Goal: Task Accomplishment & Management: Manage account settings

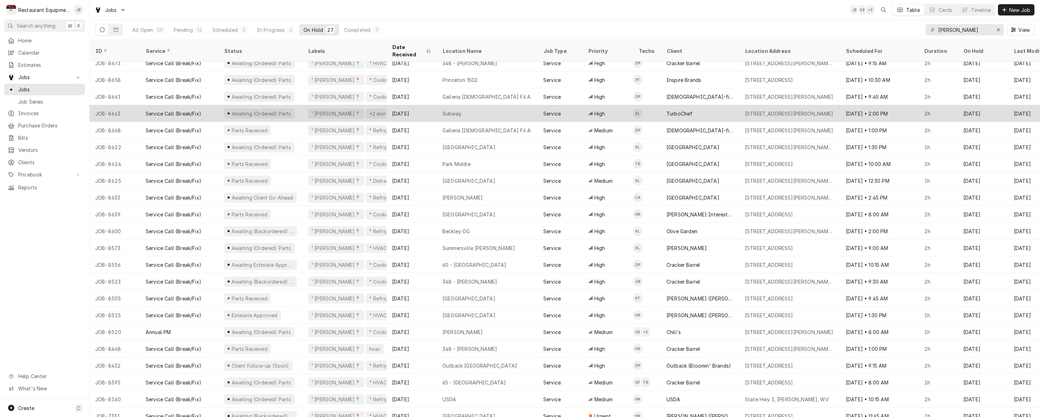
scroll to position [90, 0]
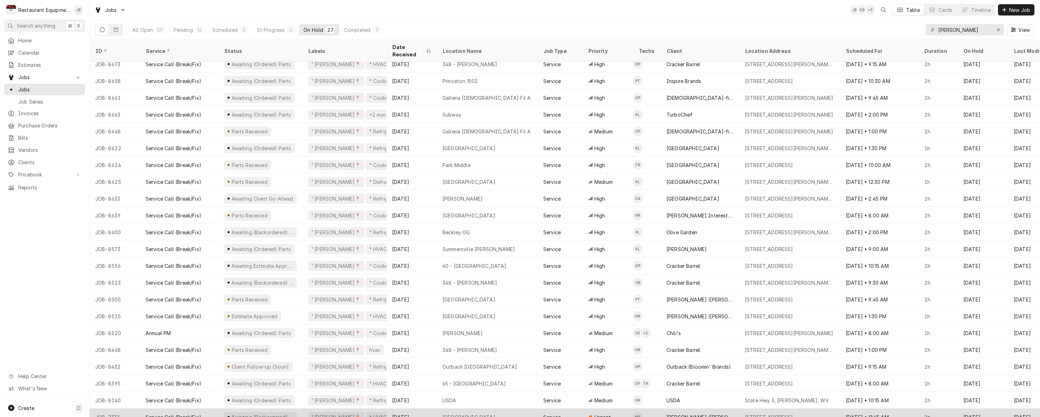
type input "[PERSON_NAME]"
click at [523, 408] on div "Fayetteville" at bounding box center [487, 416] width 101 height 17
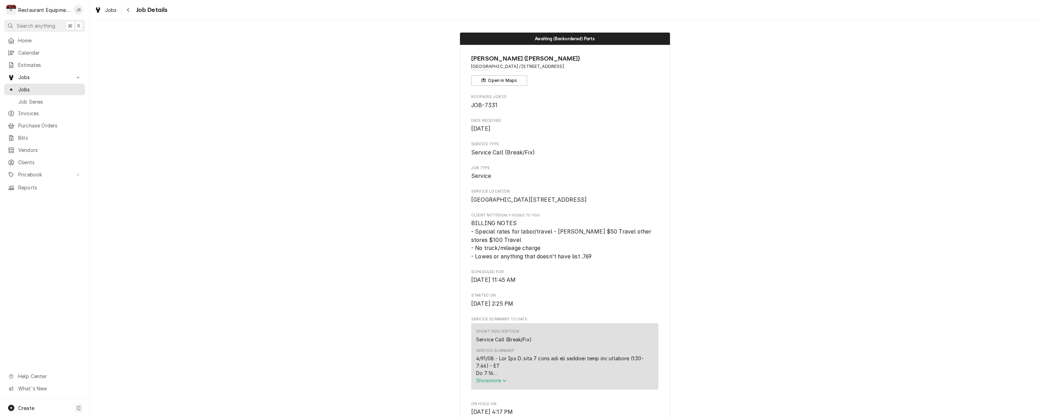
click at [495, 383] on span "Show more" at bounding box center [491, 380] width 31 height 6
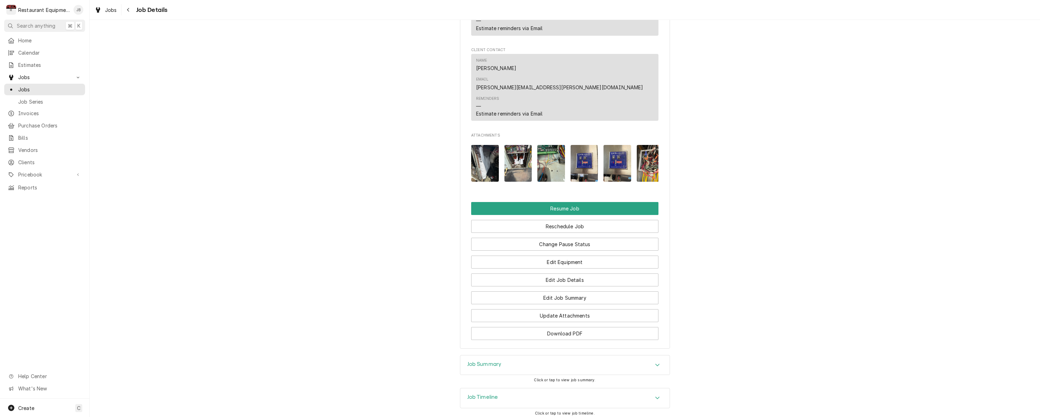
scroll to position [1149, 0]
click at [125, 8] on div "Navigate back" at bounding box center [128, 9] width 7 height 7
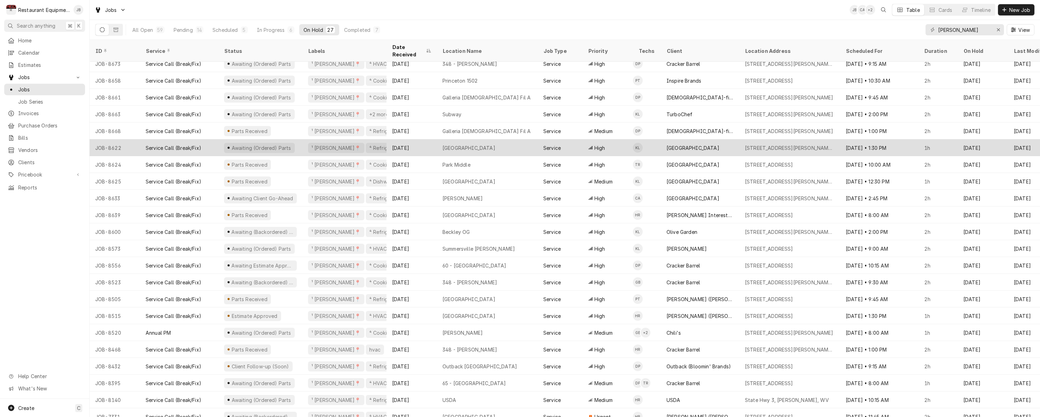
scroll to position [90, 0]
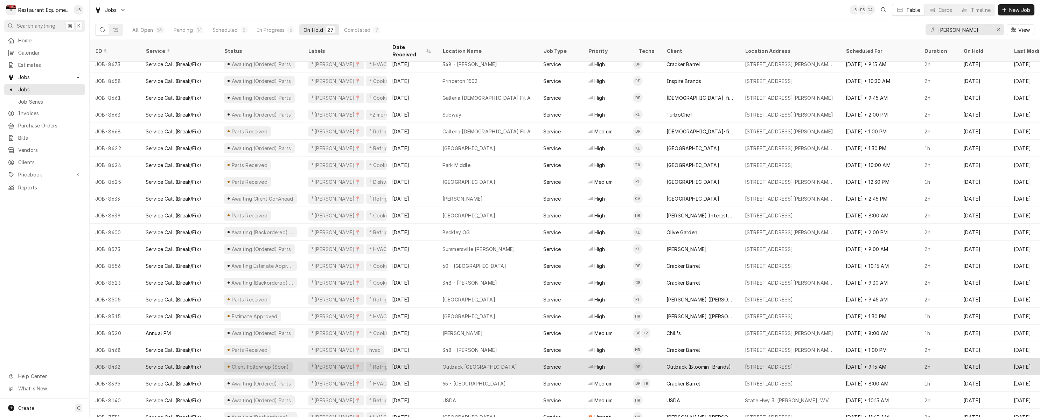
click at [517, 358] on div "Outback [GEOGRAPHIC_DATA]" at bounding box center [487, 366] width 101 height 17
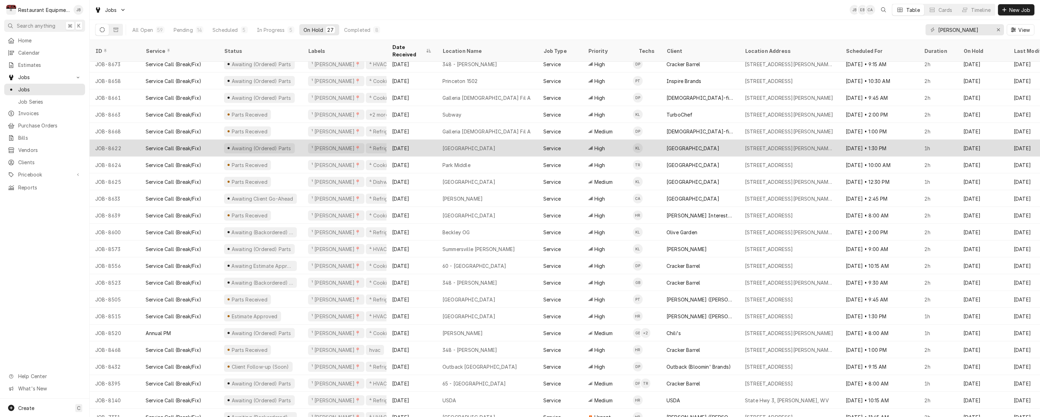
scroll to position [90, 3]
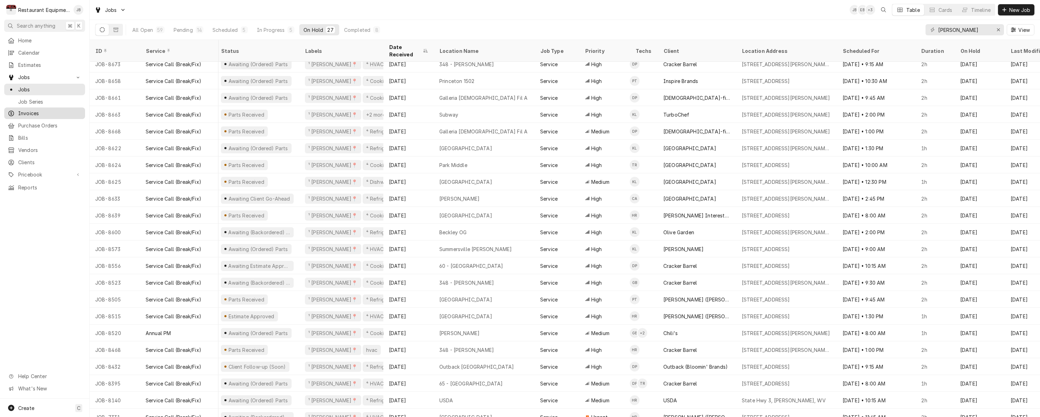
click at [20, 110] on span "Invoices" at bounding box center [49, 113] width 63 height 7
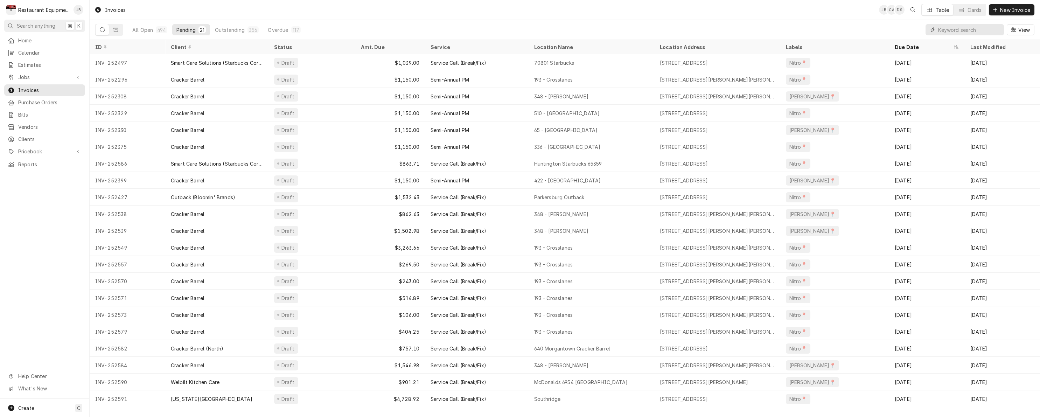
click at [942, 28] on input "Dynamic Content Wrapper" at bounding box center [969, 29] width 62 height 11
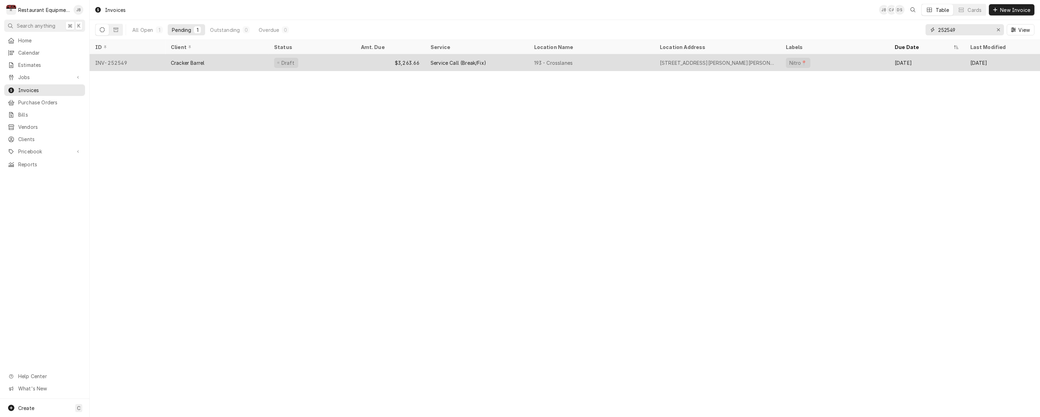
type input "252549"
click at [637, 59] on div "193 - Crosslanes" at bounding box center [592, 62] width 126 height 17
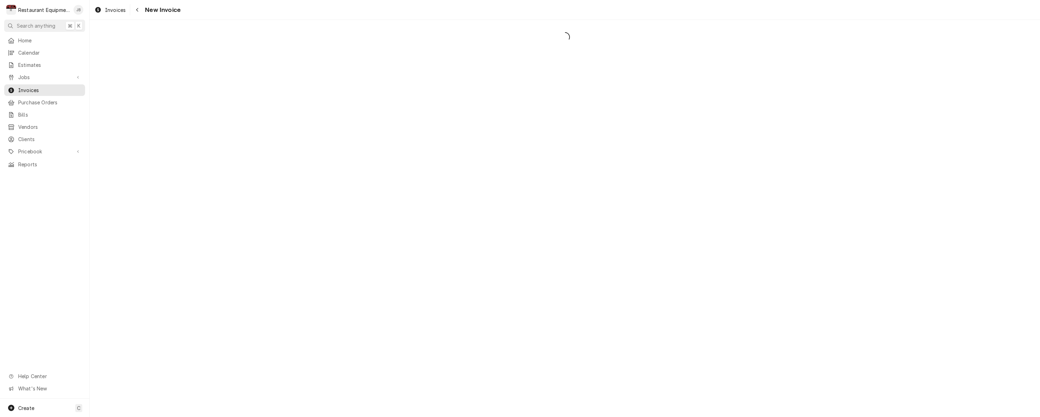
click at [637, 59] on div "Dynamic Content Wrapper" at bounding box center [565, 218] width 950 height 397
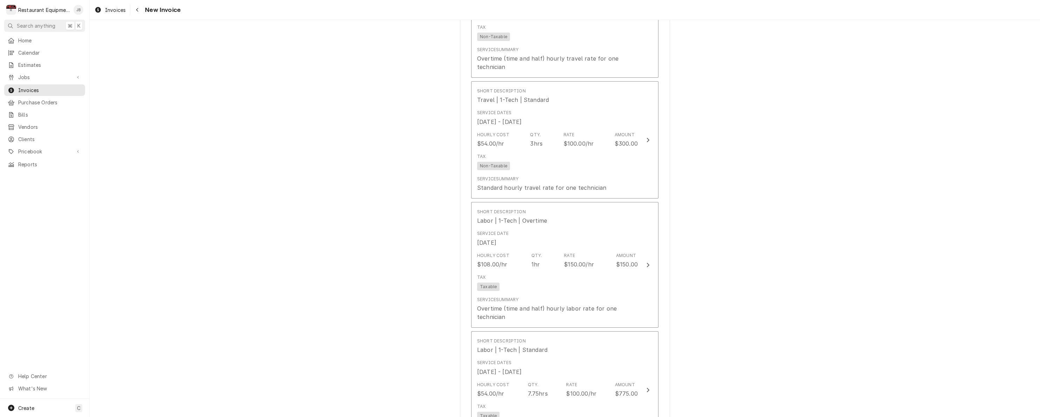
scroll to position [589, 0]
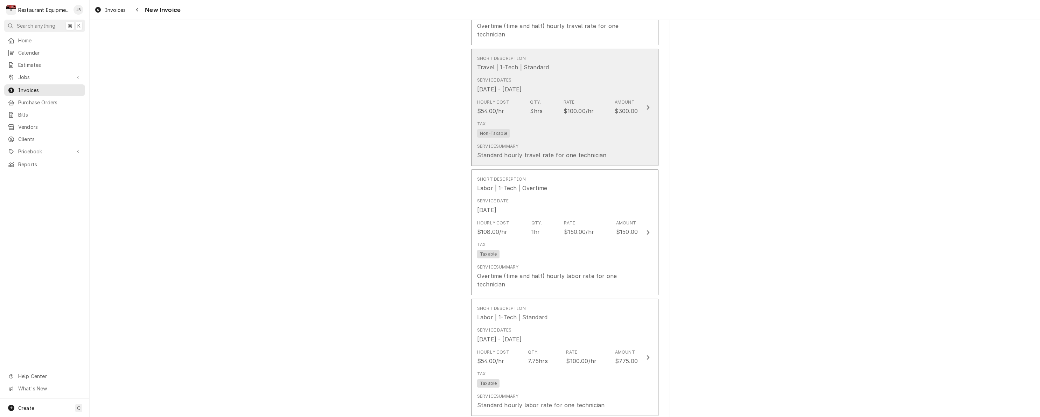
click at [534, 107] on div "3hrs" at bounding box center [536, 111] width 13 height 8
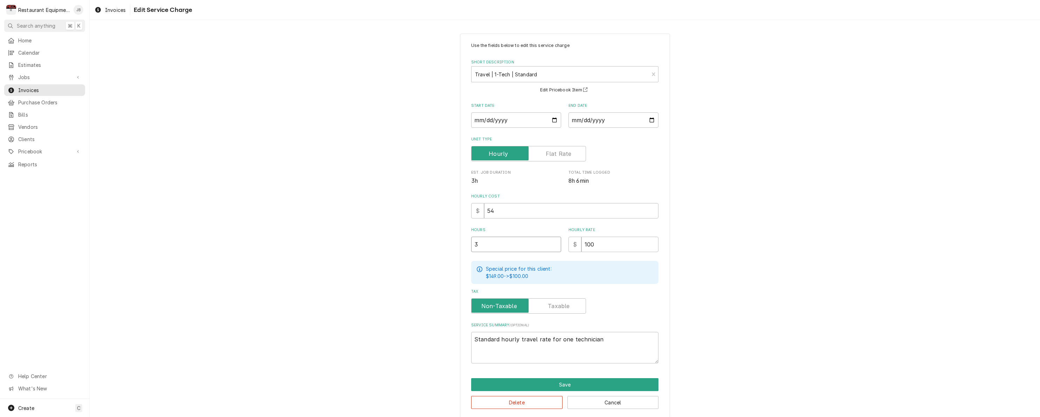
click at [507, 239] on input "3" at bounding box center [516, 244] width 90 height 15
type textarea "x"
type input "2"
click at [529, 386] on button "Save" at bounding box center [564, 384] width 187 height 13
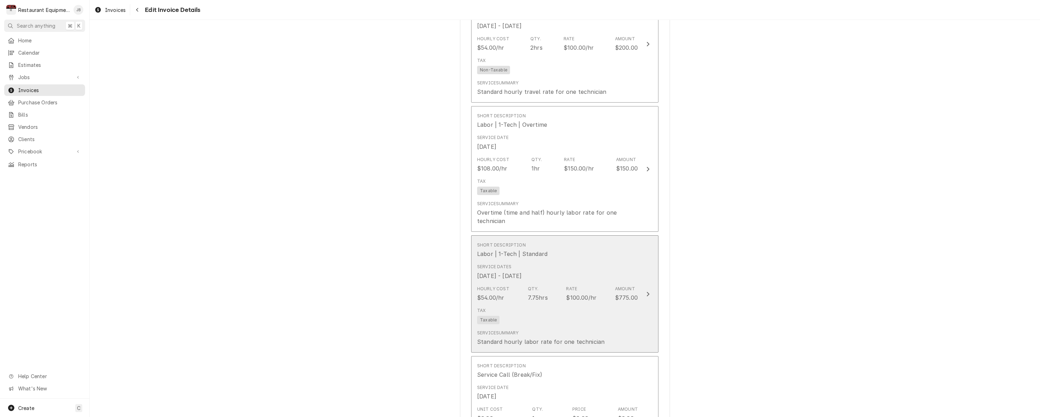
scroll to position [654, 0]
click at [533, 292] on div "7.75hrs" at bounding box center [538, 296] width 20 height 8
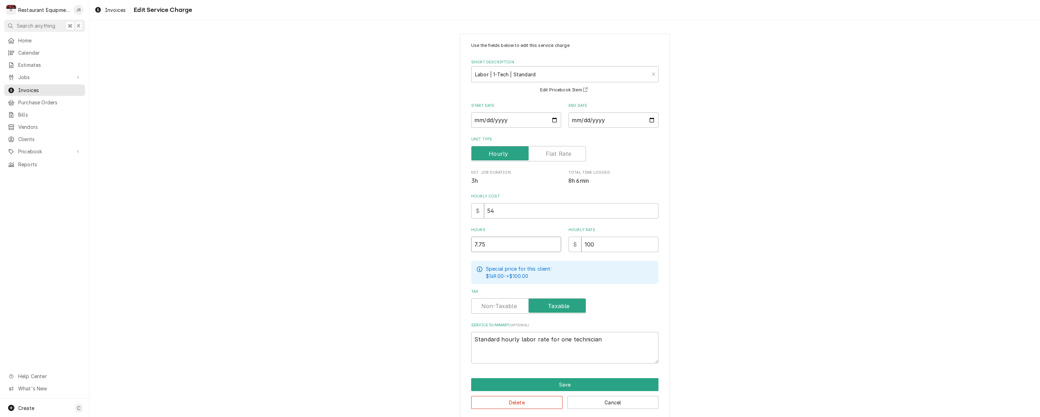
click at [477, 243] on input "7.75" at bounding box center [516, 244] width 90 height 15
type textarea "x"
type input ".75"
type textarea "x"
type input "5.75"
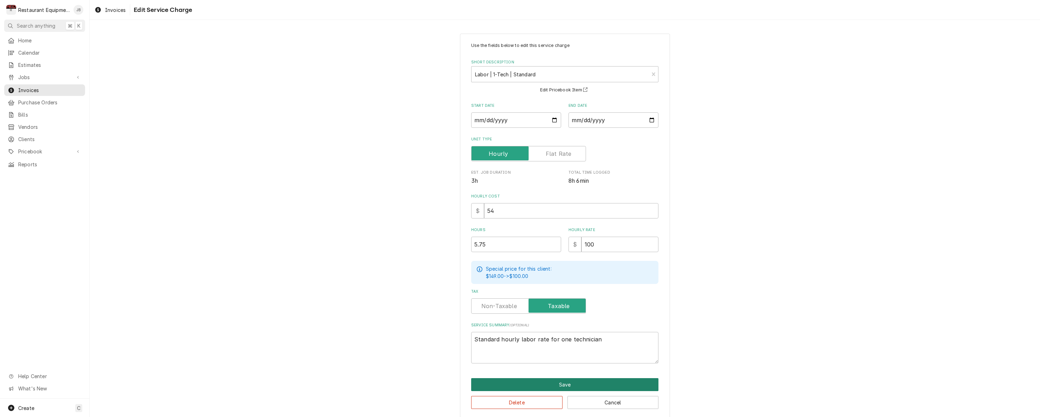
click at [535, 379] on button "Save" at bounding box center [564, 384] width 187 height 13
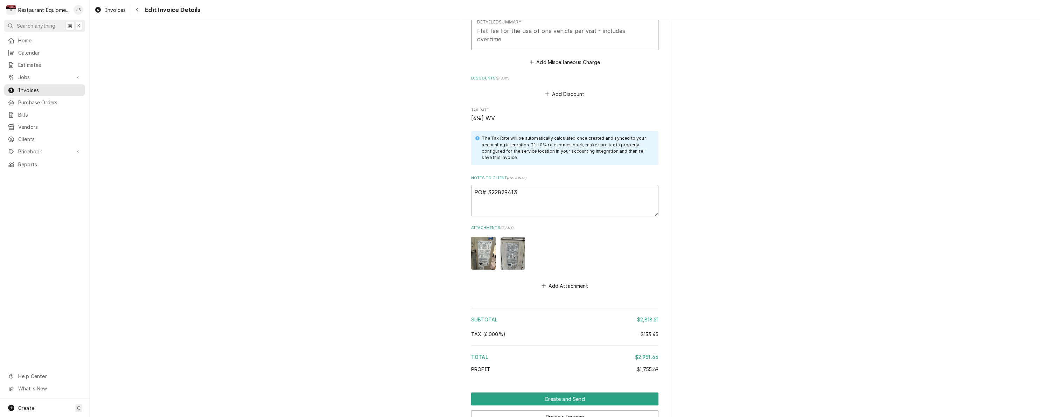
scroll to position [2552, 0]
drag, startPoint x: 511, startPoint y: 407, endPoint x: 504, endPoint y: 404, distance: 7.2
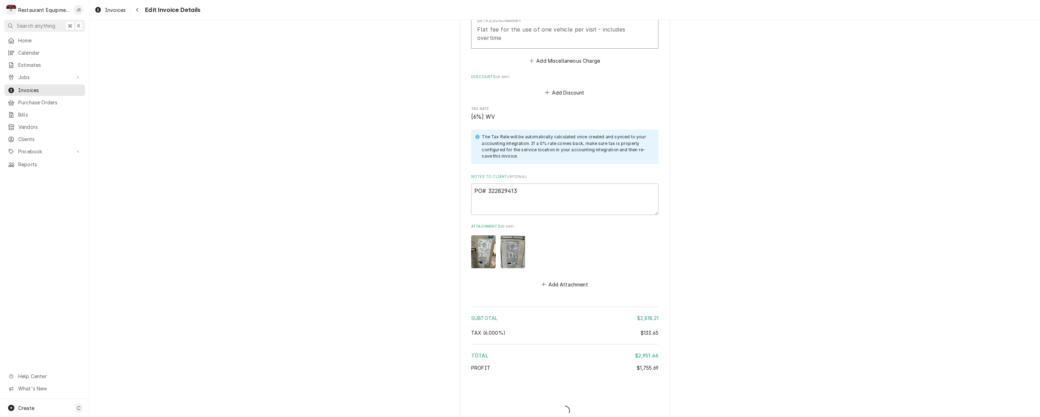
type textarea "x"
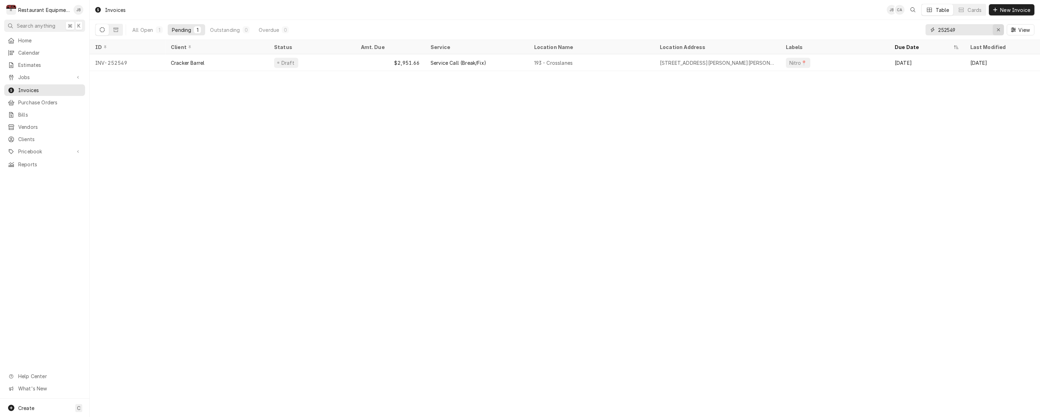
click at [996, 30] on icon "Erase input" at bounding box center [998, 29] width 4 height 5
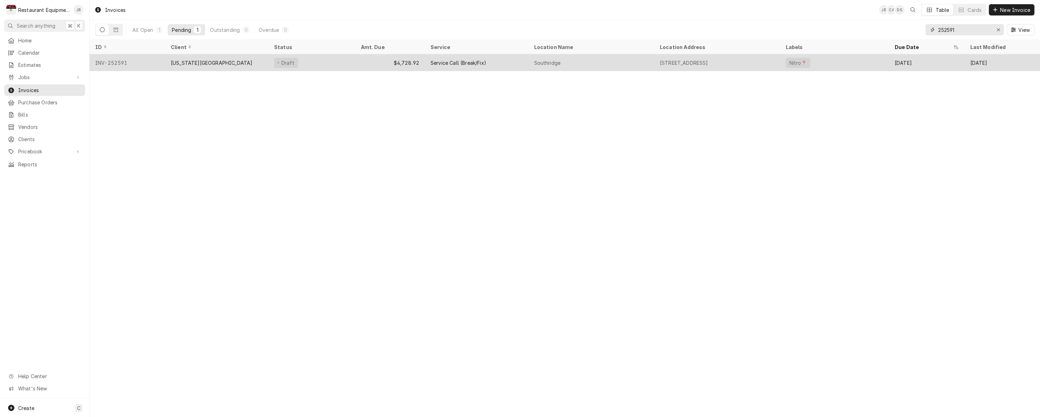
type input "252591"
click at [674, 63] on div "[STREET_ADDRESS]" at bounding box center [684, 62] width 48 height 7
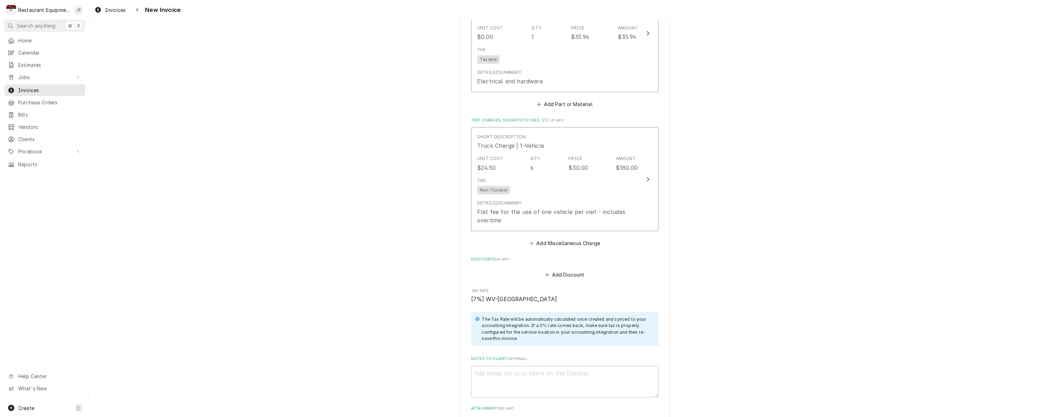
scroll to position [2545, 0]
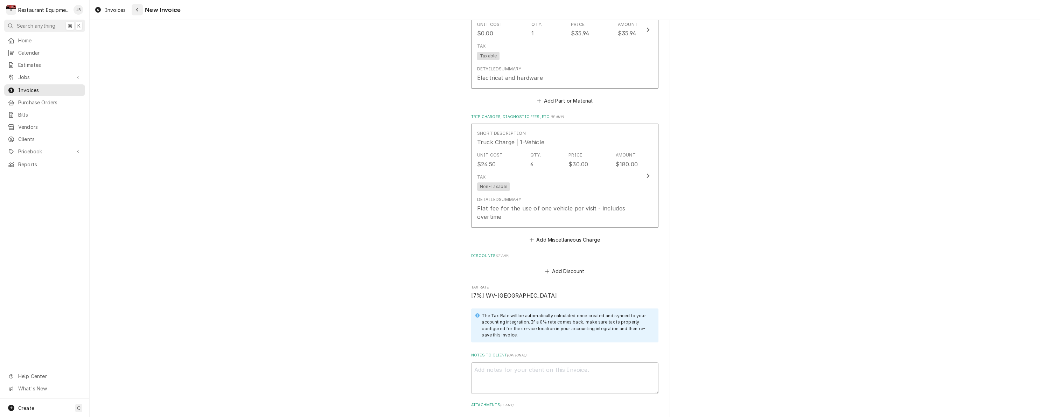
click at [137, 8] on icon "Navigate back" at bounding box center [137, 9] width 3 height 5
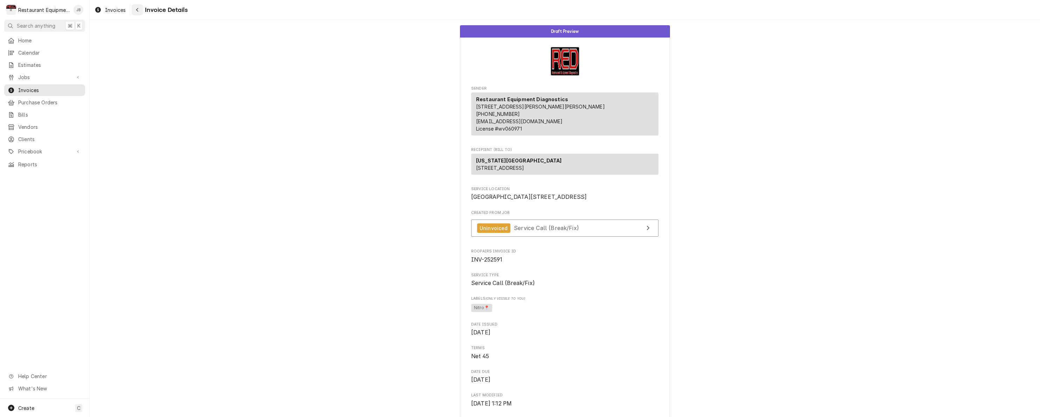
click at [138, 6] on button "Navigate back" at bounding box center [137, 9] width 11 height 11
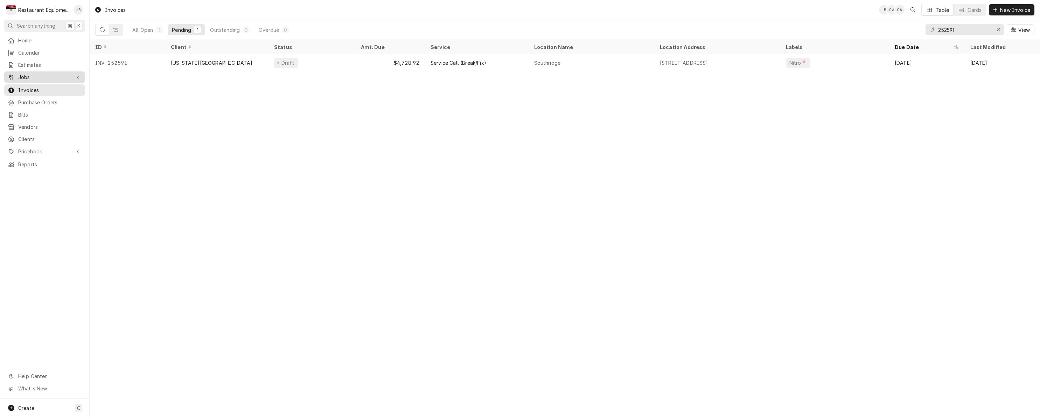
click at [29, 78] on span "Jobs" at bounding box center [44, 77] width 53 height 7
click at [28, 86] on span "Jobs" at bounding box center [49, 89] width 63 height 7
